Goal: Task Accomplishment & Management: Use online tool/utility

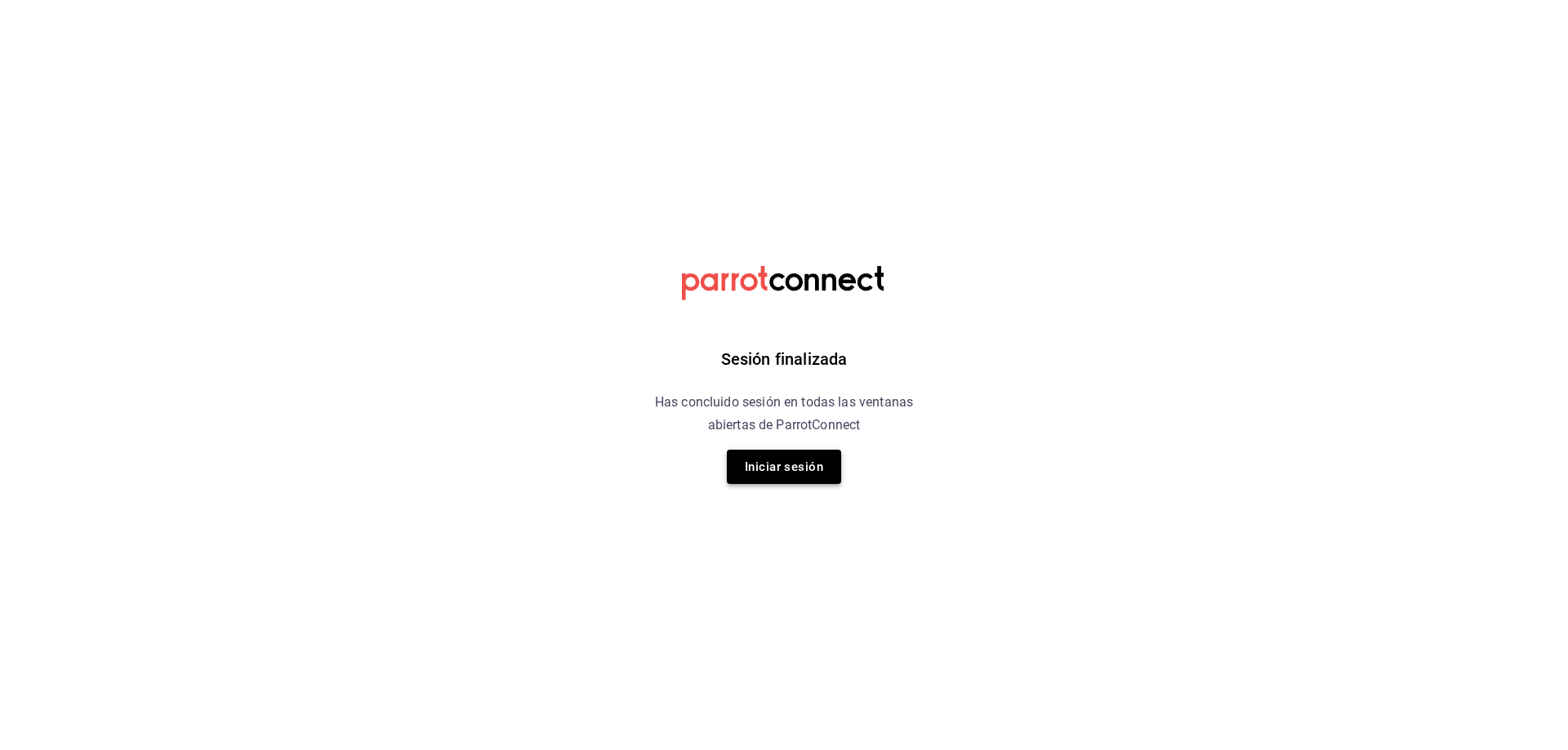
click at [797, 464] on button "Iniciar sesión" at bounding box center [783, 467] width 114 height 34
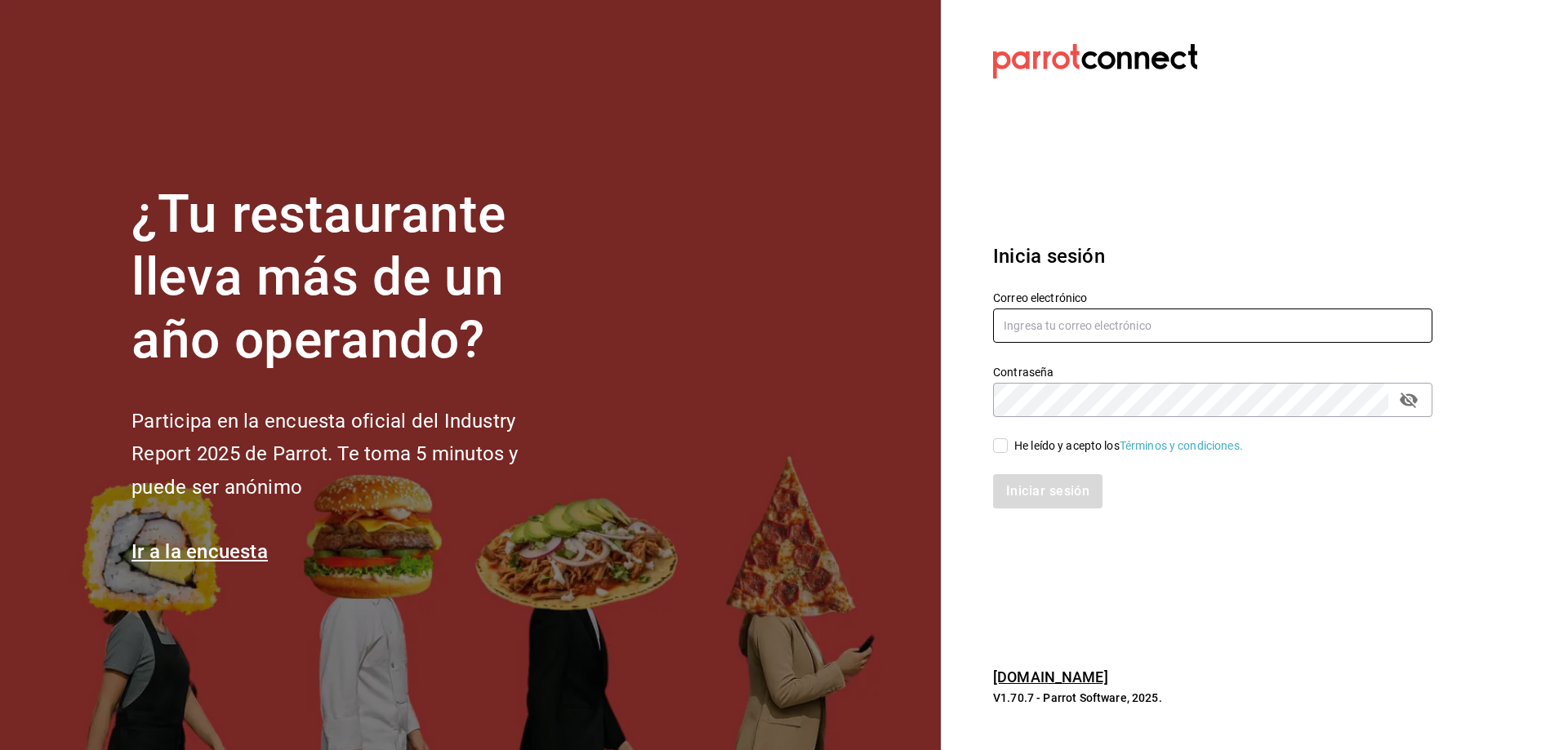
click at [1237, 327] on input "text" at bounding box center [1212, 325] width 439 height 34
type input "[EMAIL_ADDRESS][DOMAIN_NAME]"
click at [1006, 447] on input "He leído y acepto los Términos y condiciones." at bounding box center [999, 445] width 14 height 14
checkbox input "true"
click at [1064, 502] on button "Iniciar sesión" at bounding box center [1048, 492] width 111 height 34
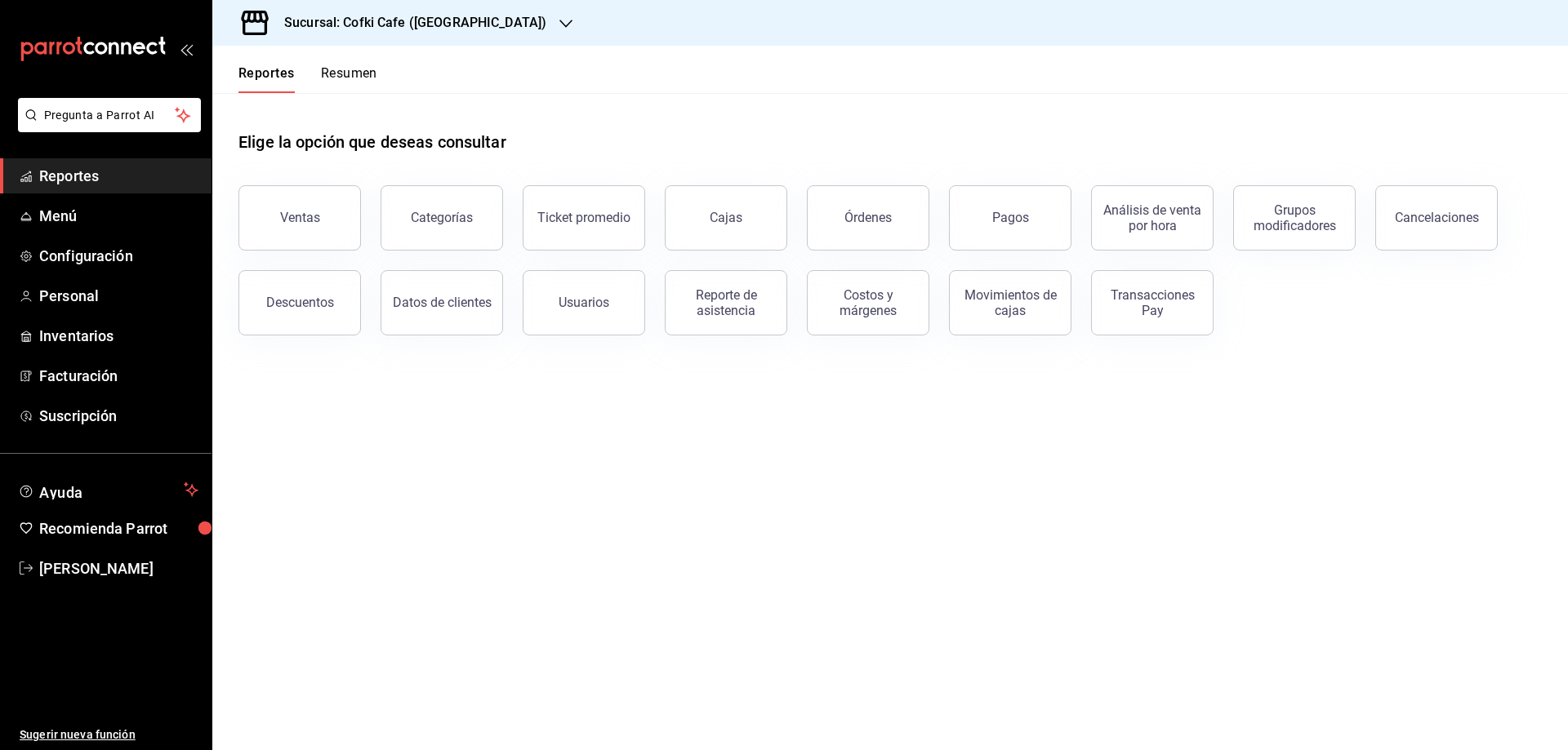
click at [502, 13] on div "Sucursal: Cofki Cafe (La Aurora)" at bounding box center [401, 23] width 353 height 46
click at [409, 99] on div "Cofki Kid-Friendly Café (MTY)" at bounding box center [334, 107] width 219 height 17
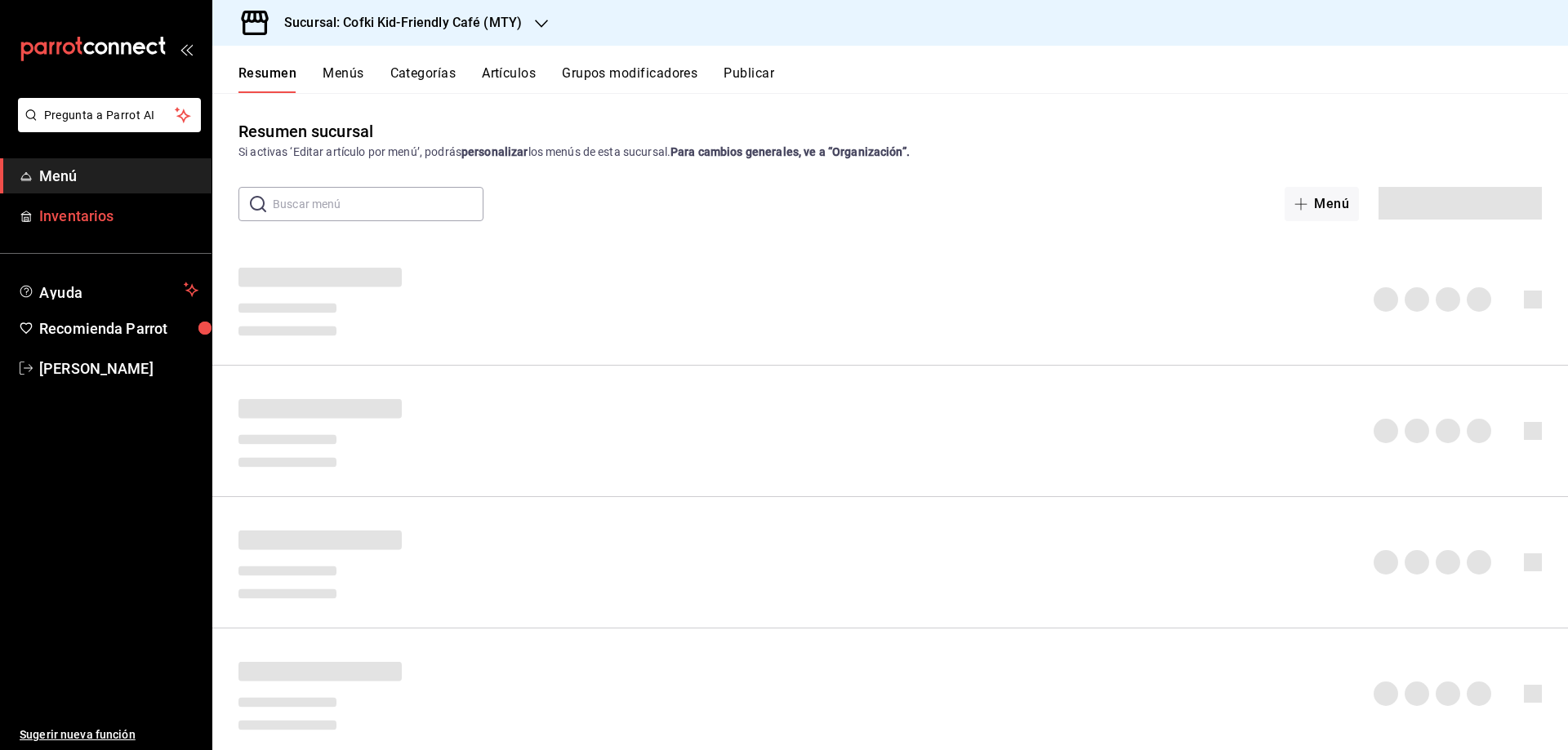
click at [137, 219] on span "Inventarios" at bounding box center [119, 215] width 159 height 22
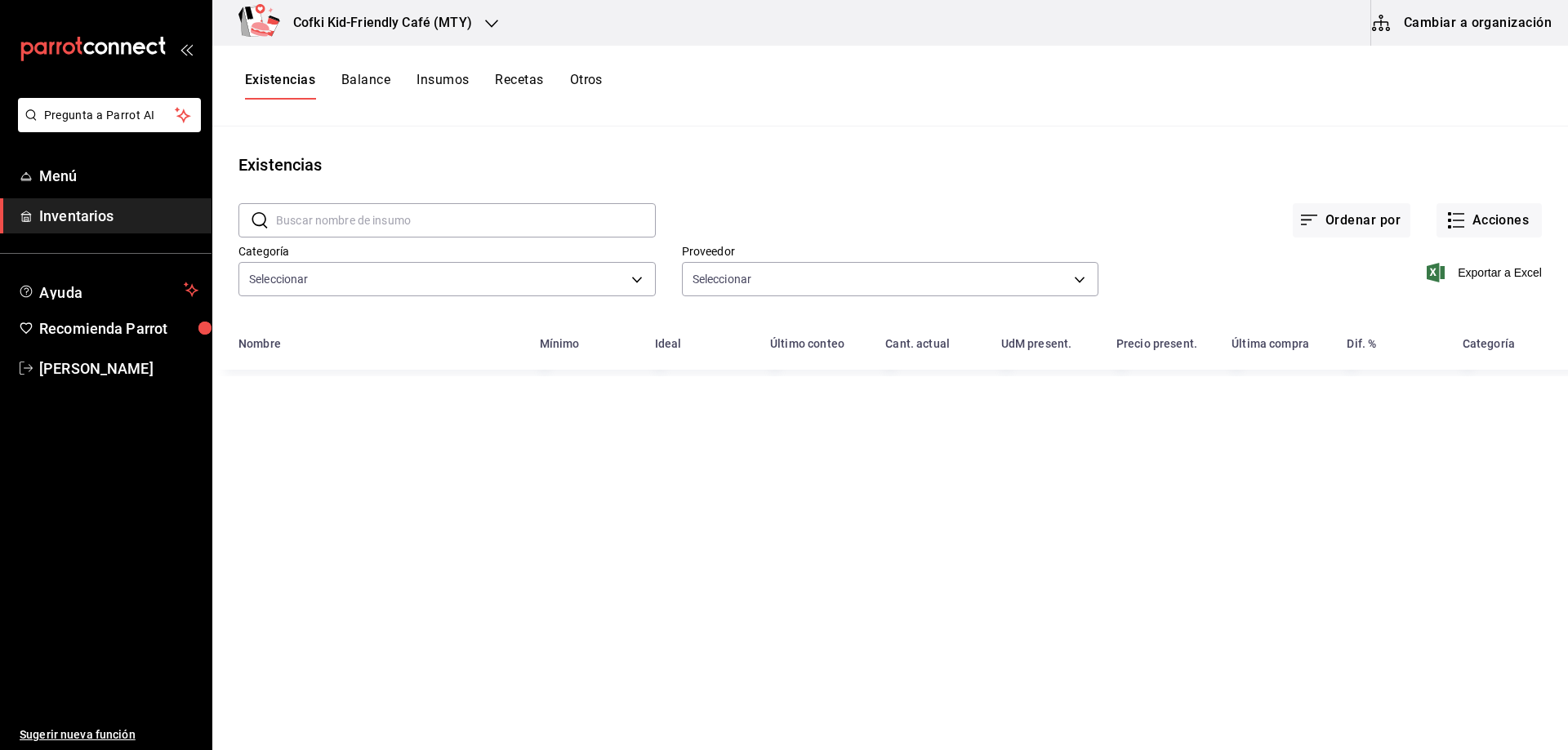
type input "4c1c7c43-2959-4713-a3b9-c4f8523f31a4,3951d0b8-716e-489a-8988-9aadf5aa21c3,ea6d8…"
type input "da55b9f9-5d0f-4953-ae2f-a7a0e1ac7df8,db131eb2-4597-4502-b034-79ba9d7157cf,12e3e…"
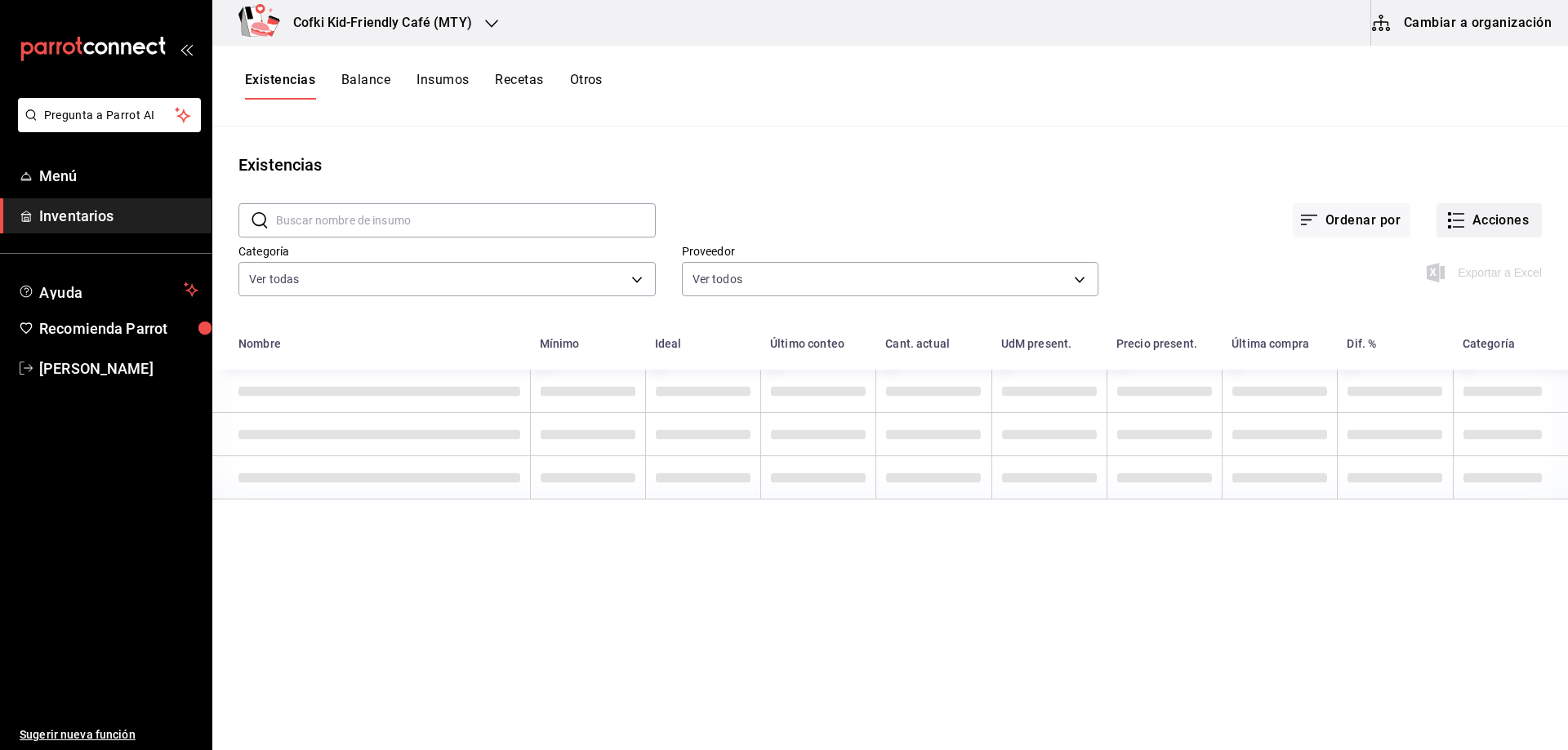
click at [1490, 227] on button "Acciones" at bounding box center [1490, 220] width 105 height 34
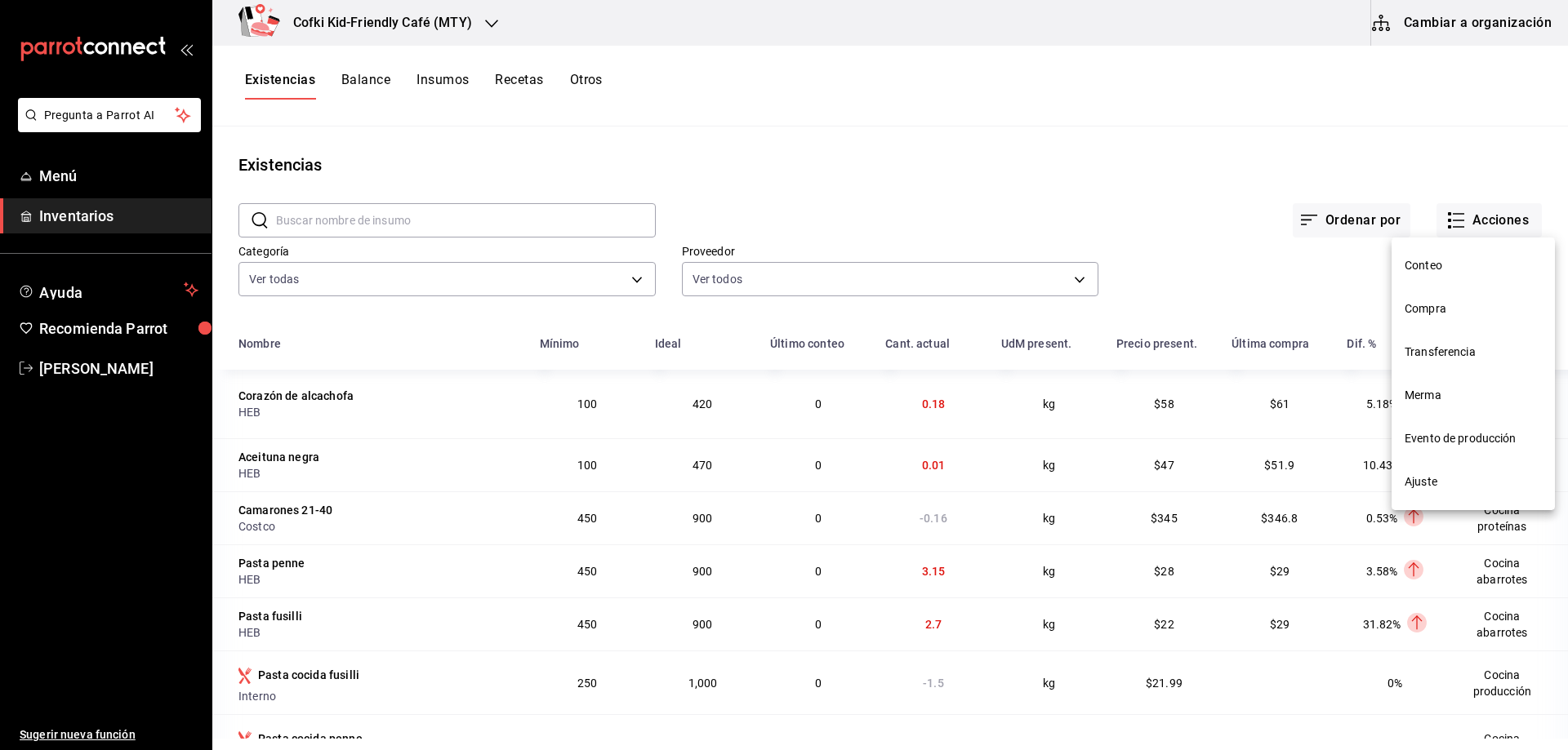
click at [1446, 445] on span "Evento de producción" at bounding box center [1472, 439] width 137 height 17
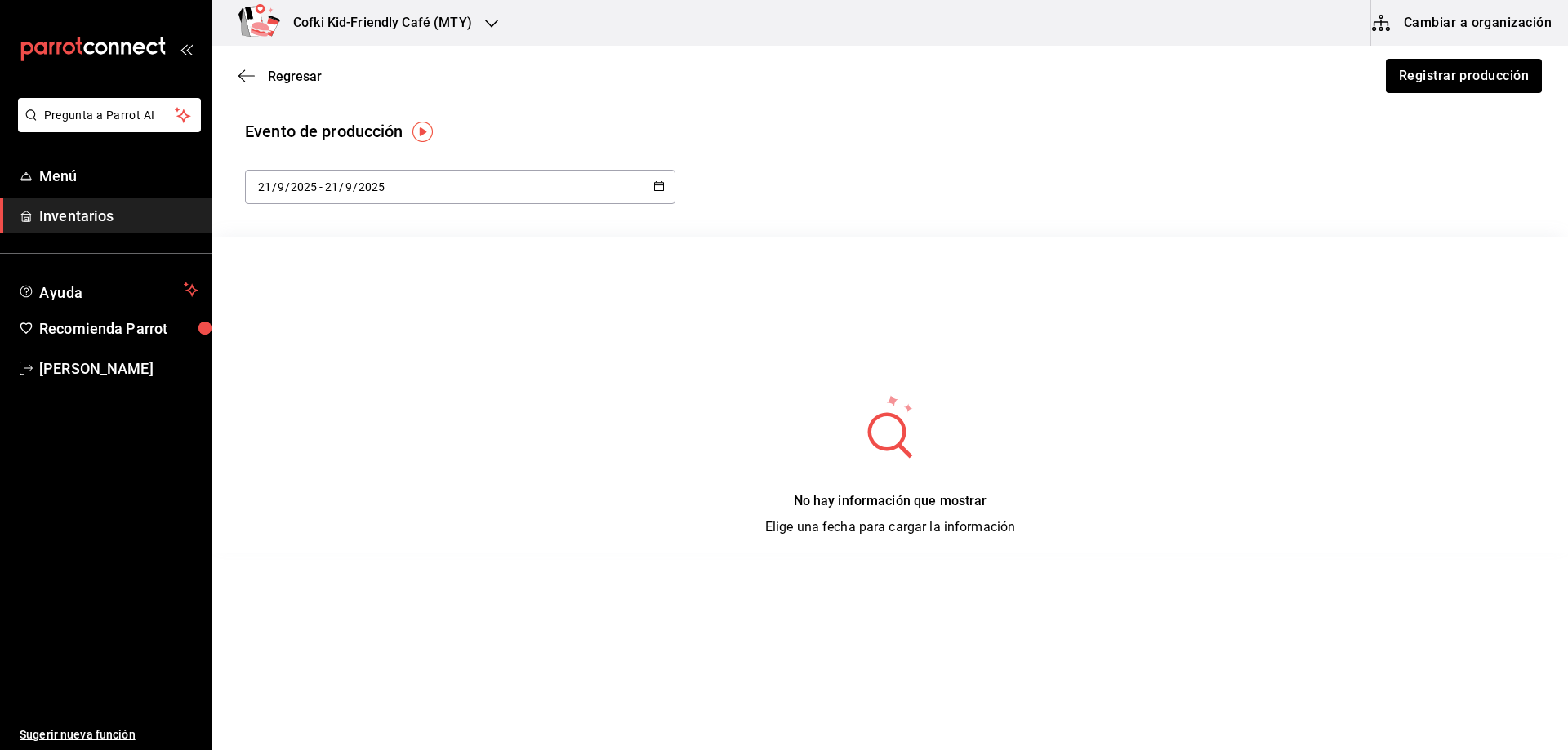
click at [609, 175] on div "2025-09-21 21 / 9 / 2025 - 2025-09-21 21 / 9 / 2025" at bounding box center [460, 187] width 431 height 34
click at [332, 236] on li "Hoy" at bounding box center [322, 238] width 154 height 36
click at [1433, 70] on button "Registrar producción" at bounding box center [1463, 76] width 158 height 34
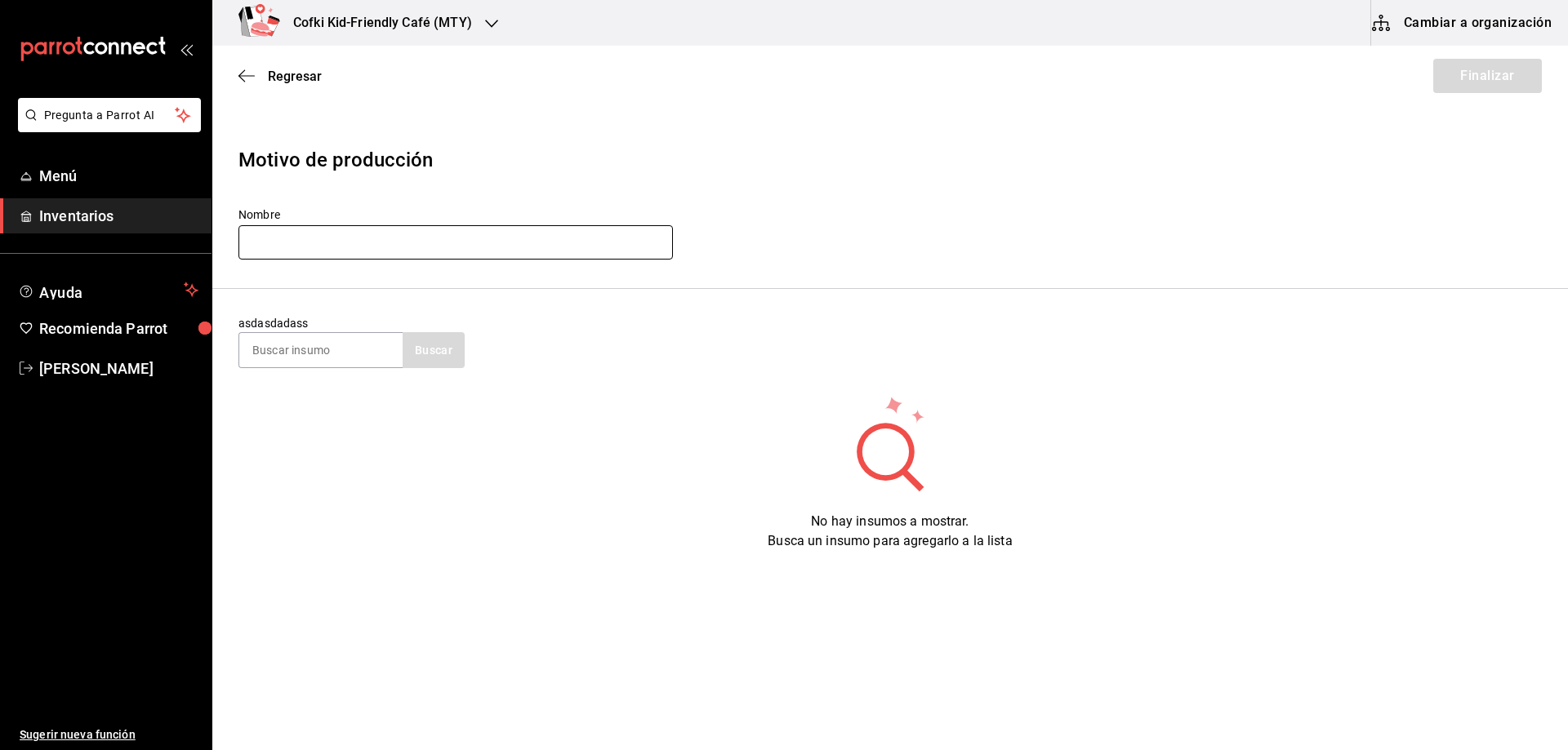
click at [465, 250] on input "text" at bounding box center [456, 242] width 435 height 34
click at [377, 237] on input "Produccion cocina 02/23/25" at bounding box center [456, 242] width 435 height 34
click at [363, 241] on input "Produccion cocina 02/21/25" at bounding box center [456, 242] width 435 height 34
type input "Produccion cocina 09/21/25"
click at [340, 341] on input at bounding box center [321, 350] width 164 height 34
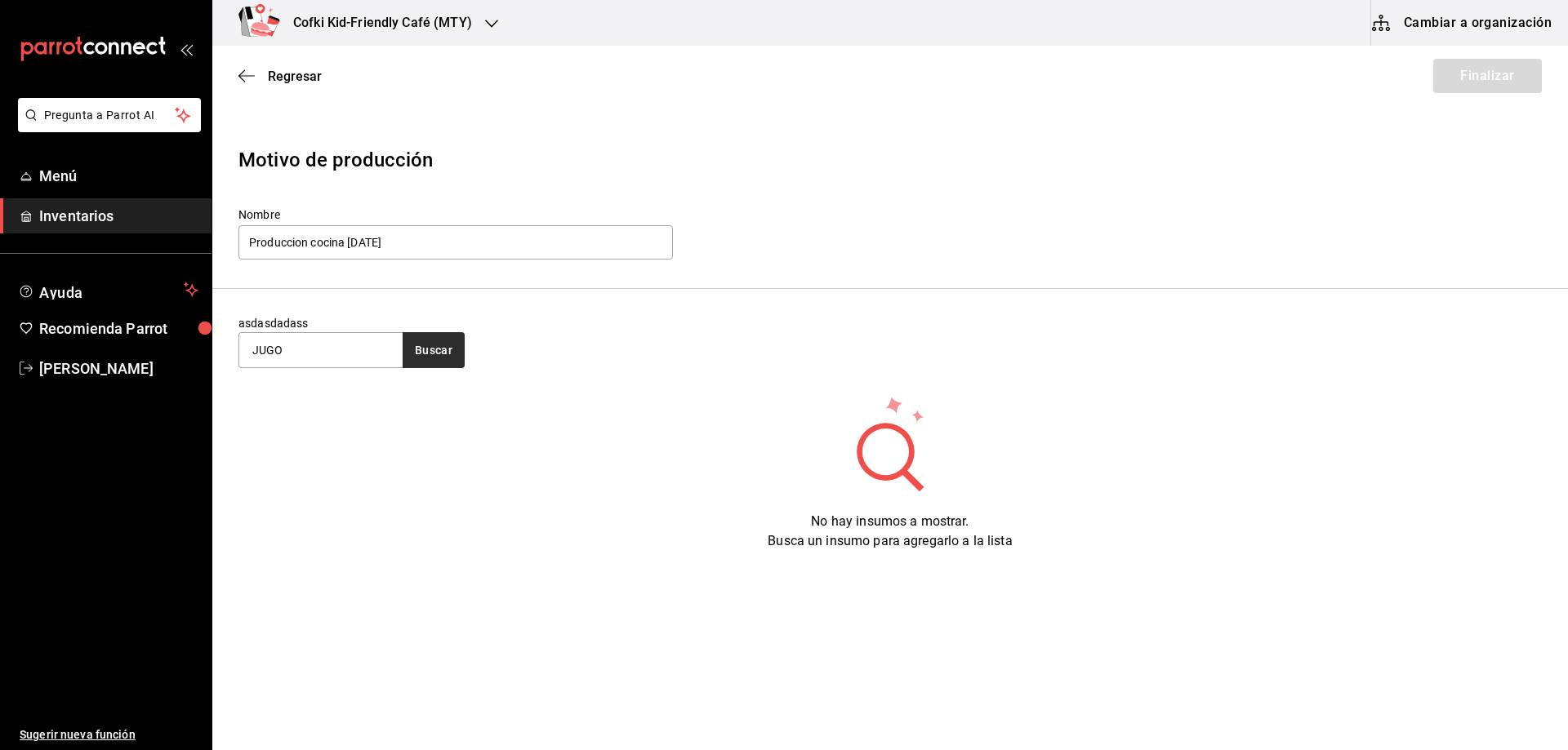
type input "JUGO"
click at [453, 352] on button "Buscar" at bounding box center [434, 350] width 62 height 36
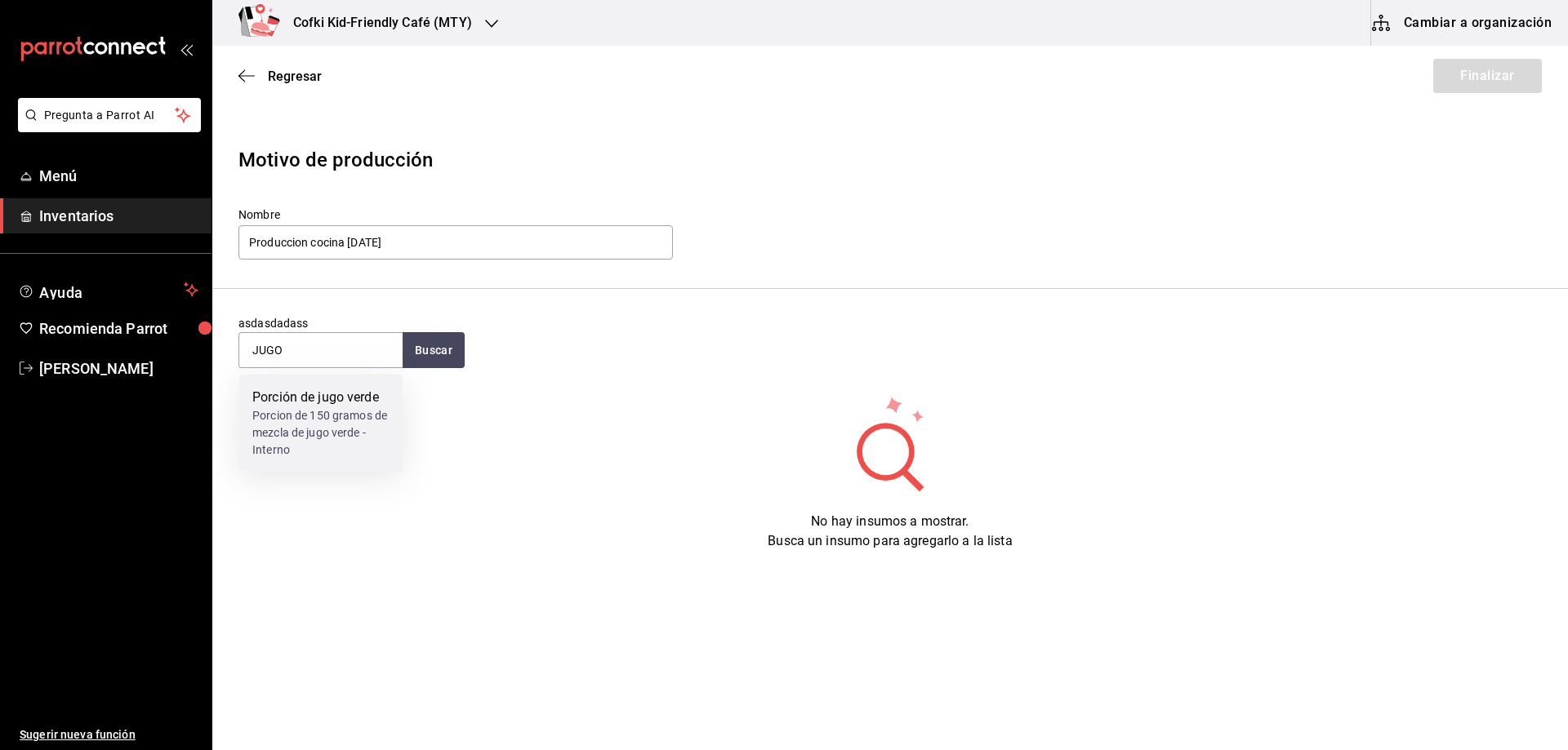
click at [342, 393] on div "Porción de jugo verde" at bounding box center [321, 397] width 137 height 19
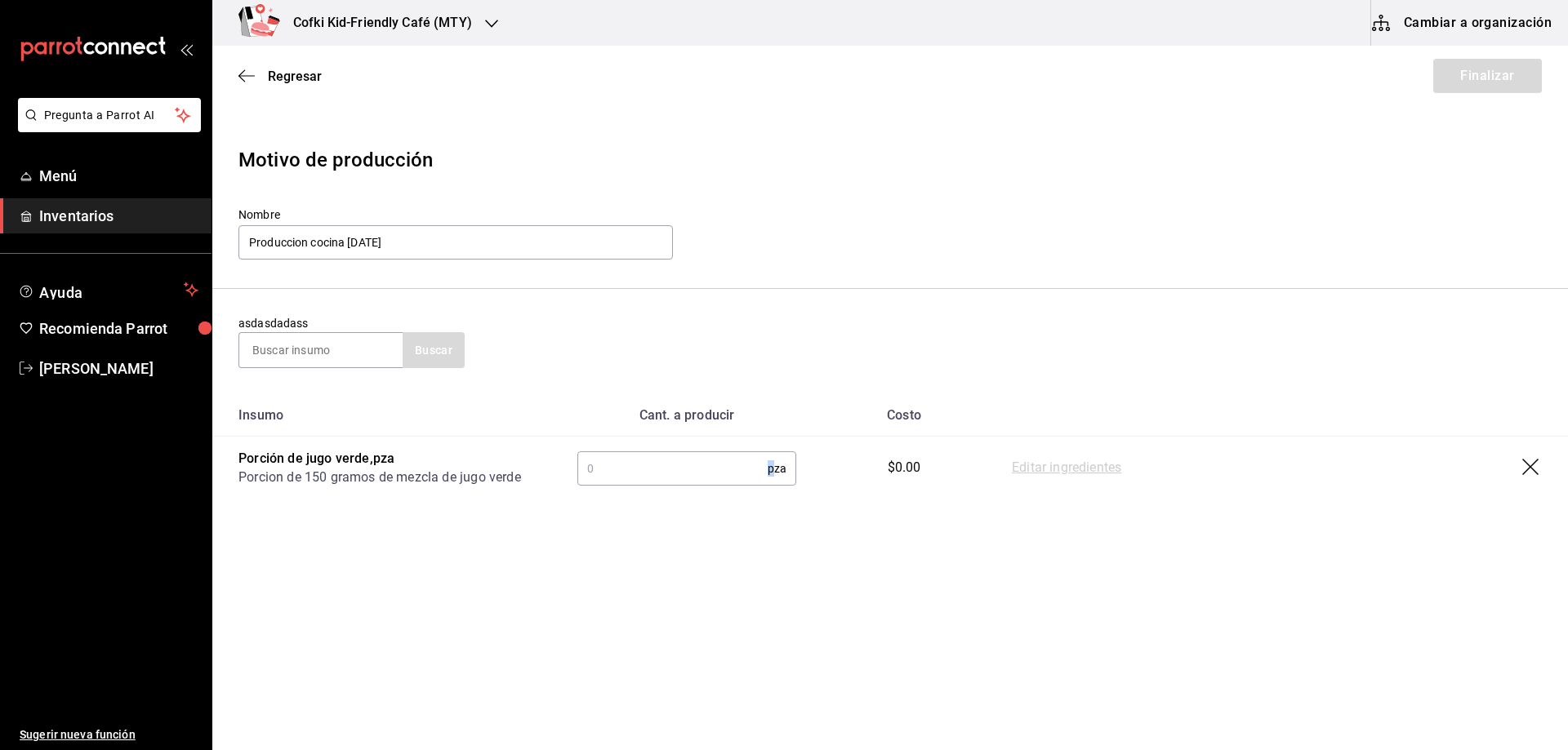
click at [770, 479] on div "pza ​" at bounding box center [686, 469] width 219 height 34
type input "17"
drag, startPoint x: 875, startPoint y: 571, endPoint x: 906, endPoint y: 558, distance: 33.6
click at [877, 571] on main "Regresar Finalizar Motivo de producción Nombre Produccion cocina 09/21/25 asdas…" at bounding box center [890, 352] width 1355 height 612
click at [1248, 306] on section "asdasdadass Buscar" at bounding box center [890, 342] width 1355 height 105
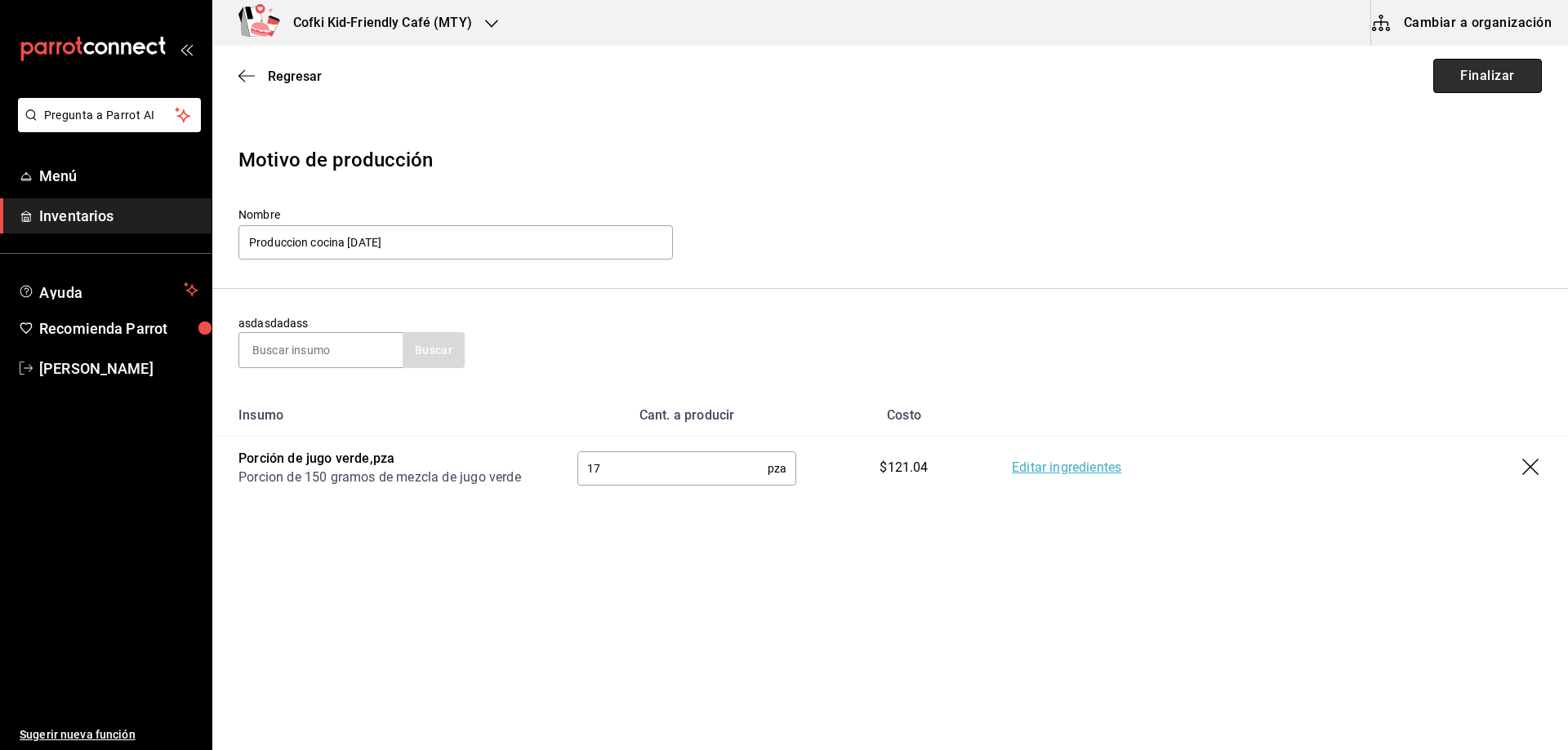
click at [1477, 80] on button "Finalizar" at bounding box center [1487, 76] width 108 height 34
